Goal: Information Seeking & Learning: Learn about a topic

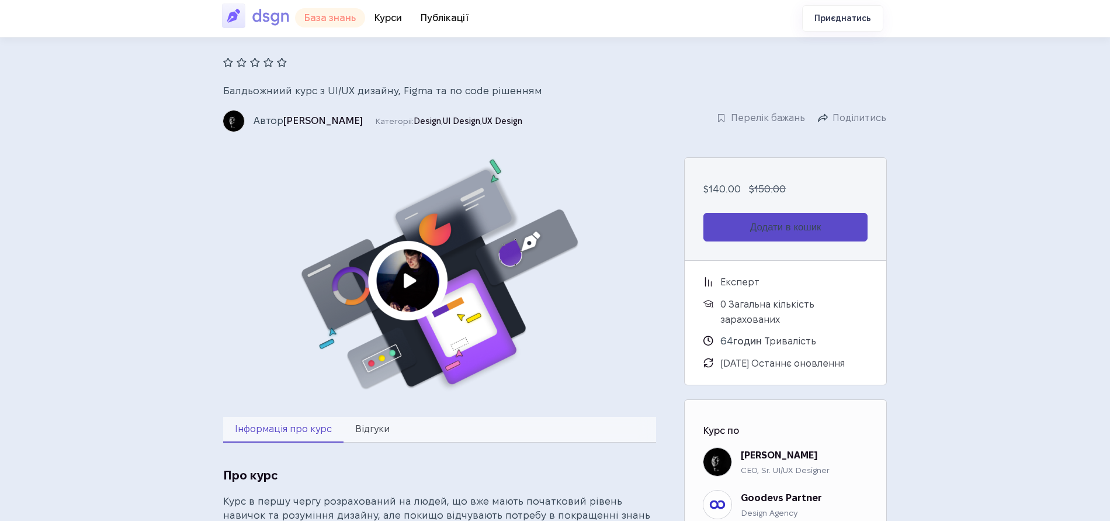
click at [341, 13] on link "📖 База знань" at bounding box center [330, 17] width 70 height 19
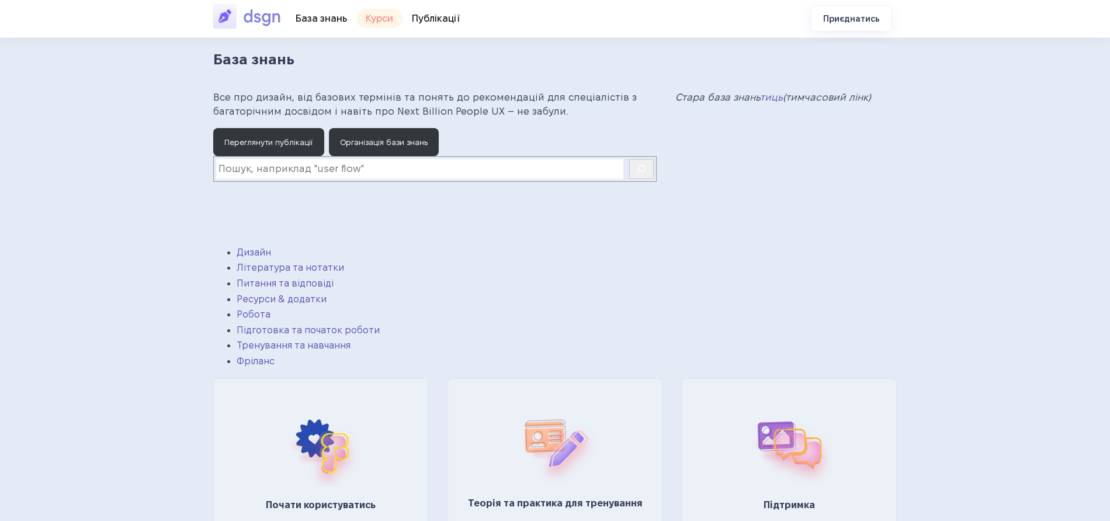
click at [383, 23] on link "🎓 Курси" at bounding box center [379, 18] width 46 height 19
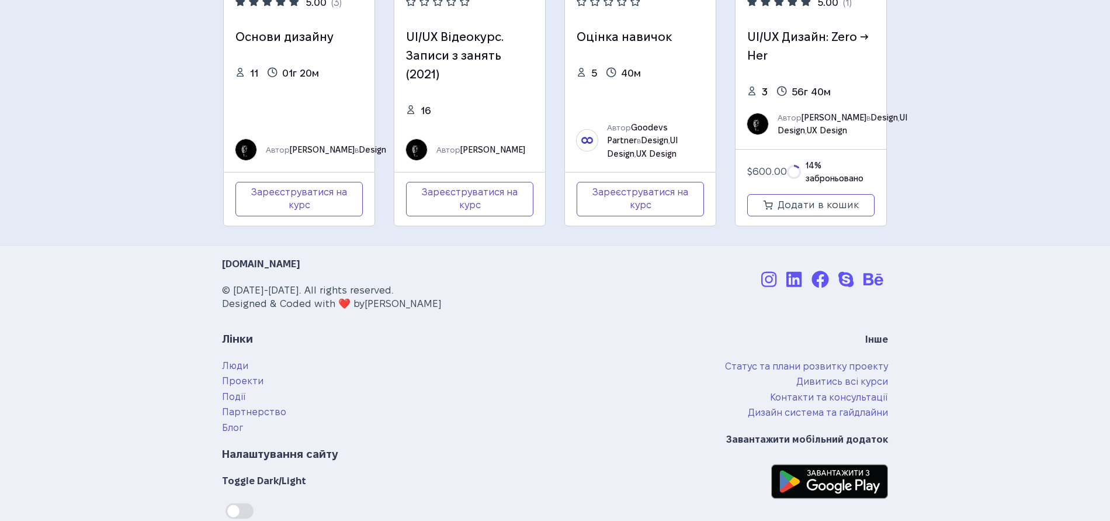
scroll to position [566, 0]
click at [243, 514] on span at bounding box center [240, 511] width 28 height 16
click at [227, 511] on input "checkbox" at bounding box center [227, 511] width 0 height 0
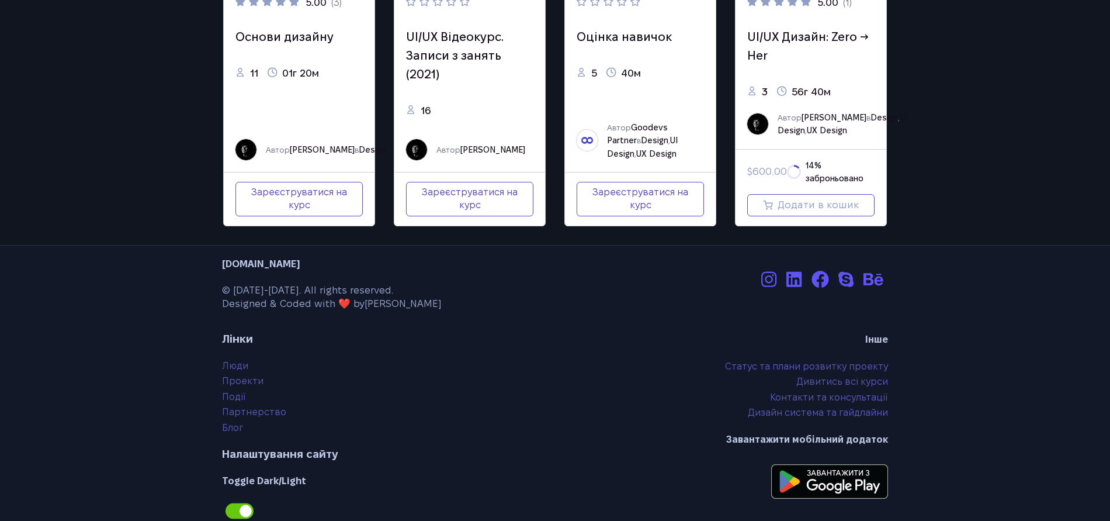
click at [243, 514] on span at bounding box center [240, 511] width 28 height 16
click at [227, 511] on input "checkbox" at bounding box center [227, 511] width 0 height 0
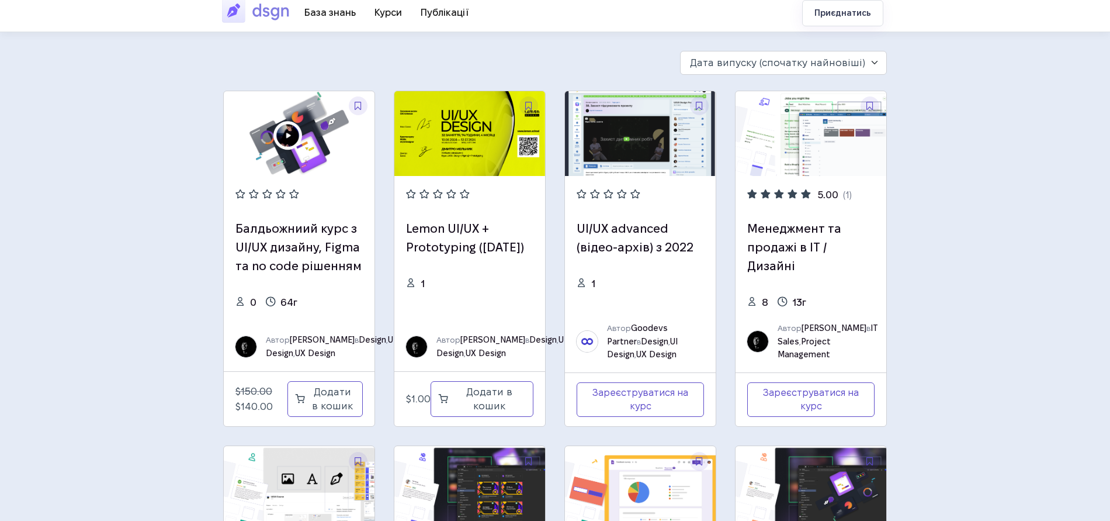
scroll to position [0, 0]
